Goal: Information Seeking & Learning: Learn about a topic

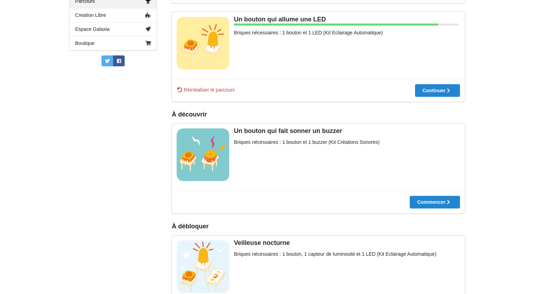
scroll to position [185, 0]
click at [446, 91] on div at bounding box center [437, 91] width 45 height 5
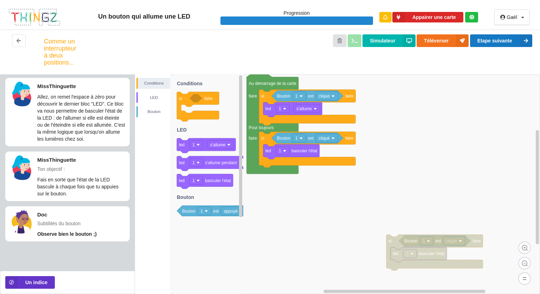
click at [498, 36] on div "Comme un interrupteur à deux positions... Simulateur Téléverser Etape suivante" at bounding box center [270, 52] width 540 height 45
click at [498, 36] on button "Etape suivante" at bounding box center [501, 40] width 62 height 13
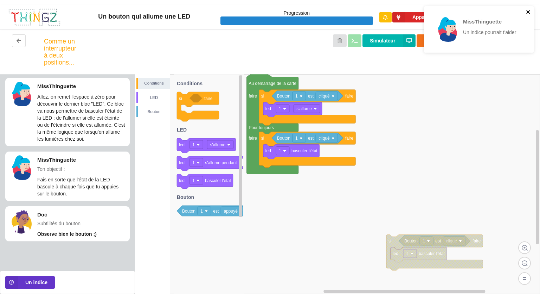
click at [528, 10] on icon "close" at bounding box center [528, 12] width 5 height 6
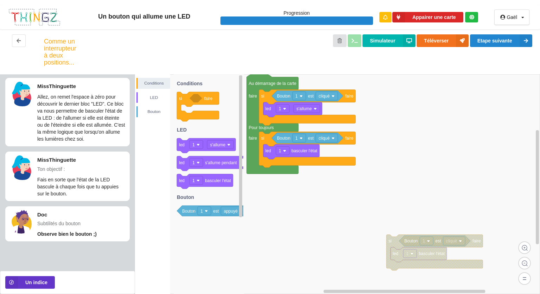
click at [445, 79] on rect at bounding box center [337, 184] width 405 height 220
click at [211, 9] on div "Un bouton qui allume une LED Progression Appairer une carte Gaël Profil Déconne…" at bounding box center [270, 17] width 540 height 25
click at [203, 17] on div "Un bouton qui allume une LED" at bounding box center [144, 17] width 152 height 8
click at [303, 200] on rect at bounding box center [337, 184] width 405 height 220
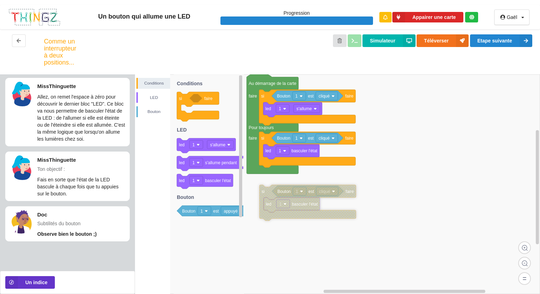
drag, startPoint x: 394, startPoint y: 244, endPoint x: 289, endPoint y: 232, distance: 105.1
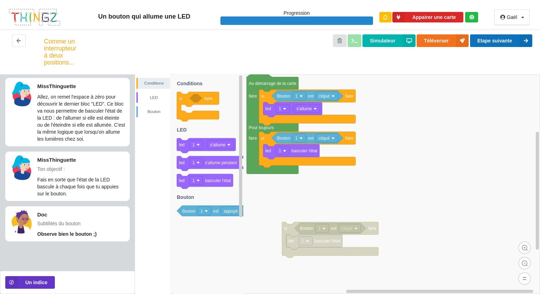
click at [503, 40] on button "Etape suivante" at bounding box center [501, 40] width 62 height 13
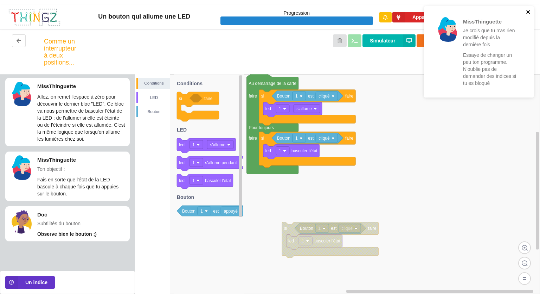
click at [527, 13] on icon "close" at bounding box center [528, 12] width 5 height 6
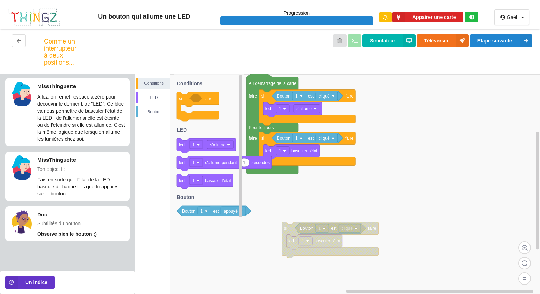
click at [182, 97] on icon at bounding box center [198, 107] width 42 height 30
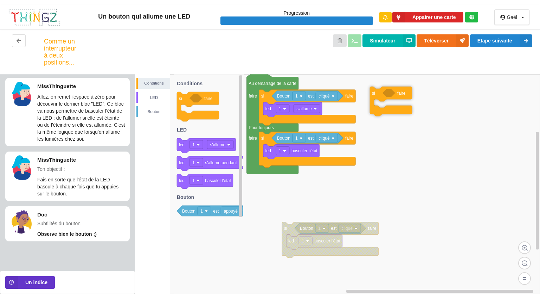
drag, startPoint x: 182, startPoint y: 97, endPoint x: 392, endPoint y: 109, distance: 210.0
click at [392, 109] on div "Conditions LED [PERSON_NAME] 1 est cliqué si faire led 1 s'allume Bouton 1 est …" at bounding box center [337, 184] width 405 height 220
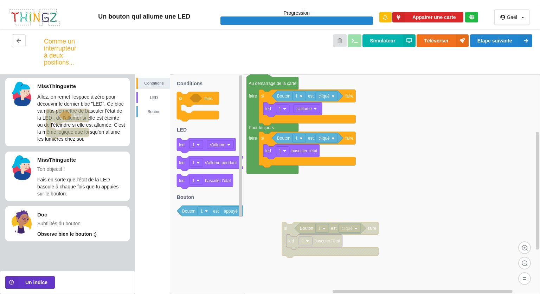
drag, startPoint x: 392, startPoint y: 109, endPoint x: 39, endPoint y: 115, distance: 353.4
click at [157, 91] on div "Conditions LED Bouton" at bounding box center [152, 97] width 35 height 39
click at [155, 95] on div "LED" at bounding box center [154, 97] width 32 height 7
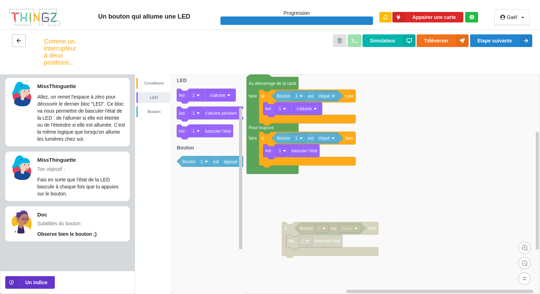
click at [23, 40] on button at bounding box center [19, 40] width 14 height 13
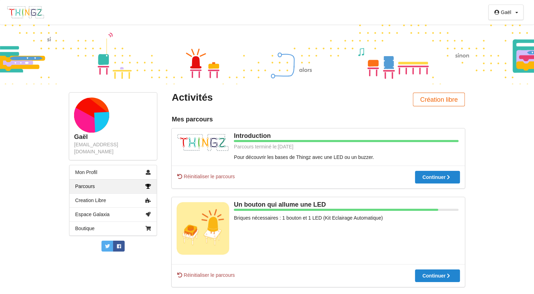
click at [441, 95] on button "Création libre" at bounding box center [439, 100] width 52 height 14
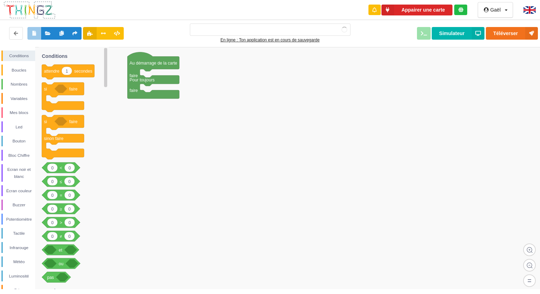
type input "Ma super application n°1"
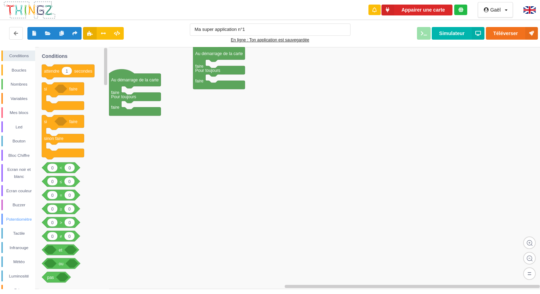
drag, startPoint x: 19, startPoint y: 132, endPoint x: 22, endPoint y: 222, distance: 89.6
click at [22, 222] on div "Conditions Boucles Nombres Variables Mes blocs Led Bouton Bloc Chiffre Ecran no…" at bounding box center [17, 209] width 35 height 316
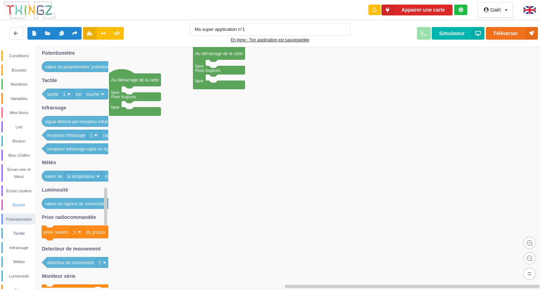
click at [21, 205] on div "Buzzer" at bounding box center [19, 205] width 32 height 7
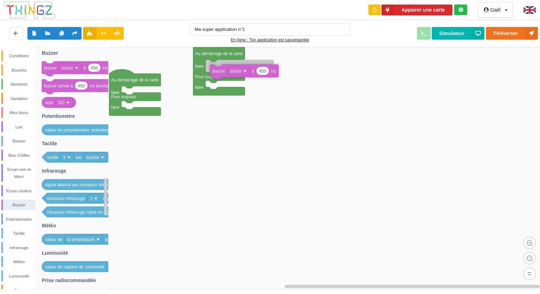
drag, startPoint x: 50, startPoint y: 70, endPoint x: 218, endPoint y: 73, distance: 168.3
click at [218, 73] on div "Conditions Boucles Nombres Variables Mes blocs Led Bouton Bloc Chiffre Ecran no…" at bounding box center [272, 168] width 544 height 242
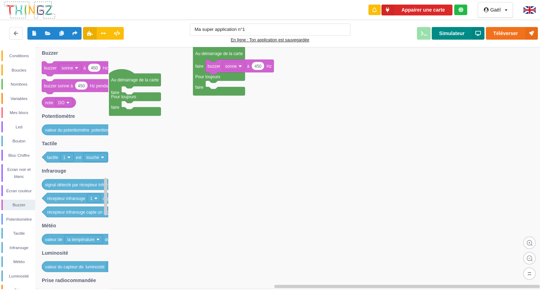
click at [467, 33] on button "Simulateur" at bounding box center [457, 33] width 53 height 13
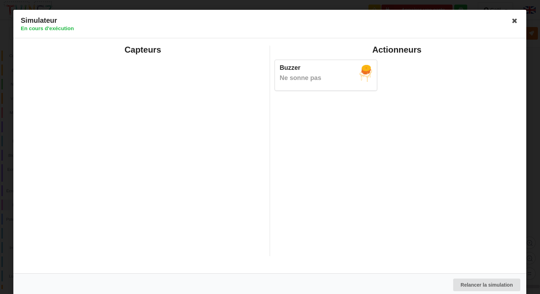
click at [362, 76] on img at bounding box center [365, 73] width 12 height 17
drag, startPoint x: 362, startPoint y: 76, endPoint x: 511, endPoint y: 20, distance: 158.7
click at [511, 20] on div "Simulateur En cours d'exécution Capteurs Actionneurs Buzzer Ne sonne pas Relanc…" at bounding box center [269, 153] width 513 height 287
click at [511, 20] on icon at bounding box center [514, 20] width 11 height 11
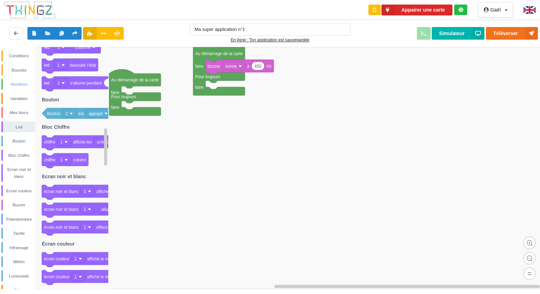
click at [11, 84] on div "Nombres" at bounding box center [19, 84] width 32 height 7
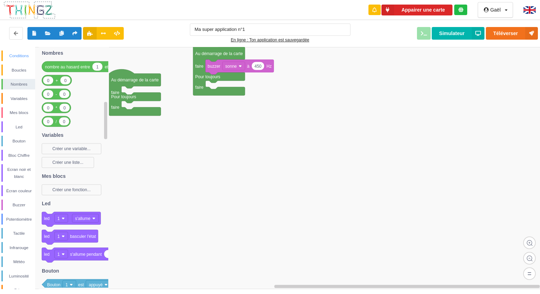
click at [17, 53] on div "Conditions" at bounding box center [19, 55] width 32 height 7
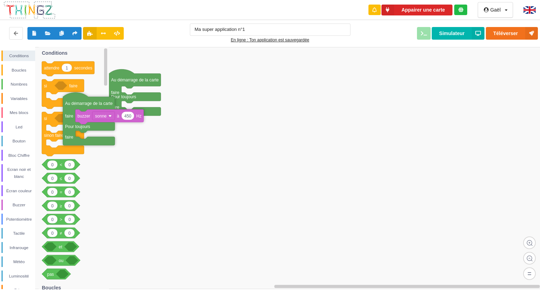
drag, startPoint x: 213, startPoint y: 58, endPoint x: 64, endPoint y: 109, distance: 157.3
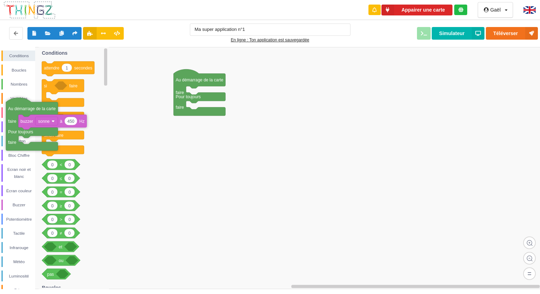
drag, startPoint x: 120, startPoint y: 103, endPoint x: 15, endPoint y: 106, distance: 105.1
